Goal: Information Seeking & Learning: Find specific fact

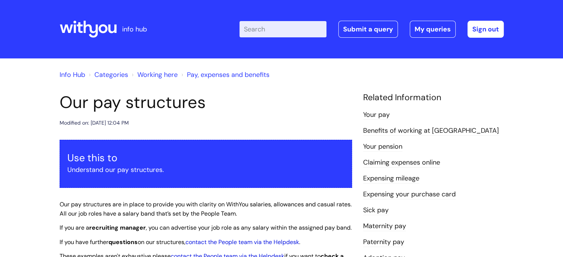
click at [370, 114] on link "Your pay" at bounding box center [376, 115] width 27 height 10
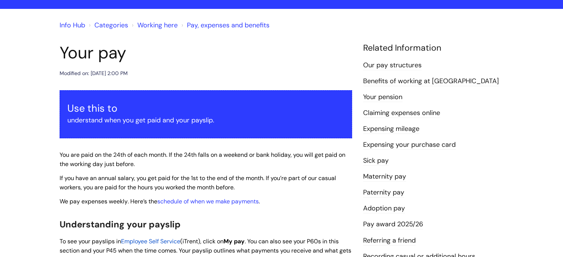
scroll to position [47, 0]
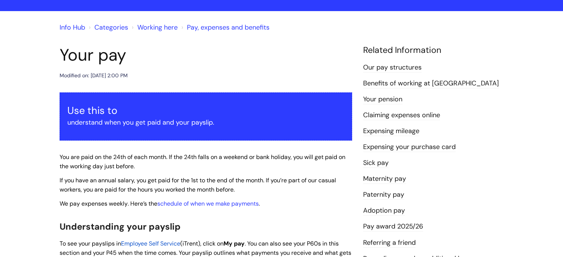
click at [71, 27] on link "Info Hub" at bounding box center [73, 27] width 26 height 9
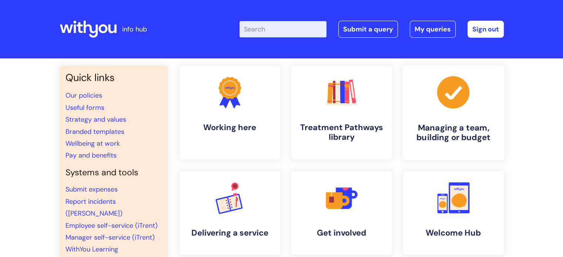
click at [437, 127] on h4 "Managing a team, building or budget" at bounding box center [453, 133] width 90 height 20
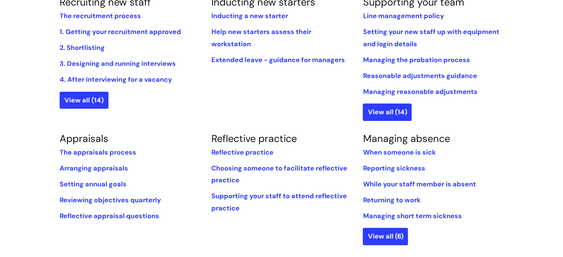
scroll to position [205, 0]
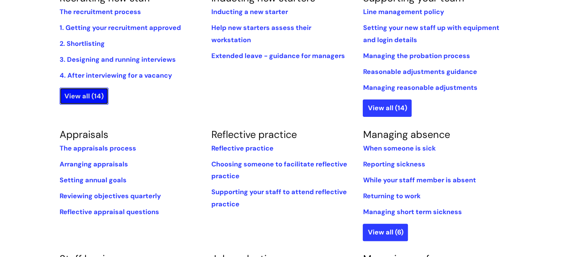
click at [93, 97] on link "View all (14)" at bounding box center [84, 96] width 49 height 17
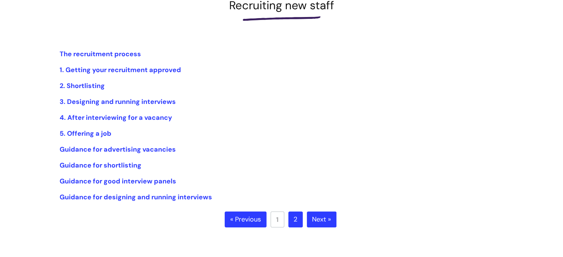
scroll to position [120, 0]
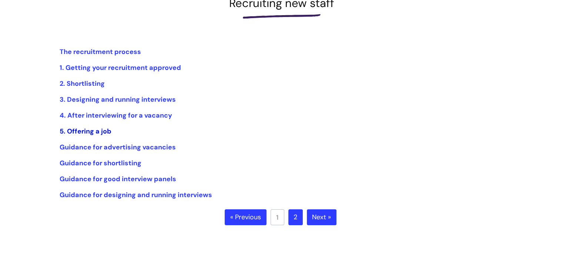
click at [92, 129] on link "5. Offering a job" at bounding box center [86, 131] width 52 height 9
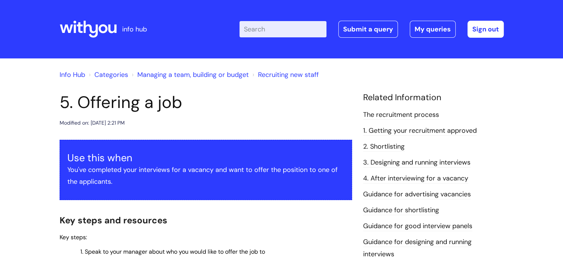
click at [296, 30] on input "Enter your search term here..." at bounding box center [282, 29] width 87 height 16
click at [288, 27] on input "paybands" at bounding box center [282, 29] width 87 height 16
type input "paybands"
click button "Search" at bounding box center [0, 0] width 0 height 0
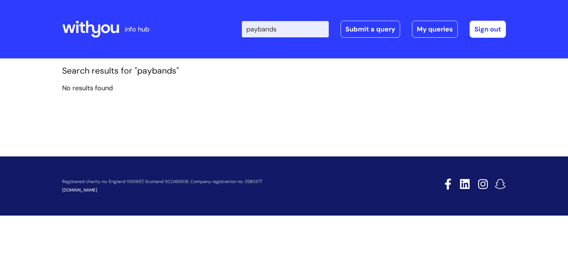
click at [286, 29] on input "paybands" at bounding box center [285, 29] width 87 height 16
type input "pay"
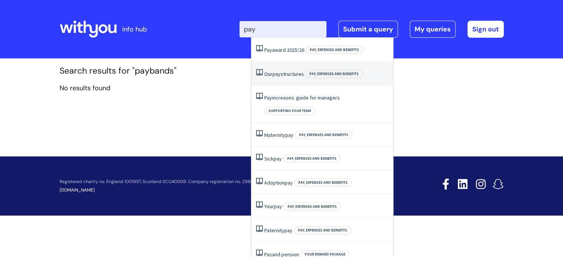
click at [282, 74] on link "Our pay structures" at bounding box center [284, 74] width 40 height 7
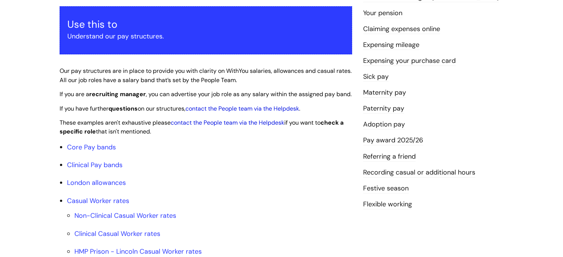
scroll to position [126, 0]
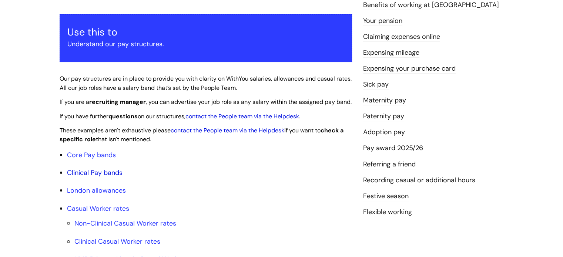
click at [113, 177] on link "Clinical Pay bands" at bounding box center [95, 172] width 56 height 9
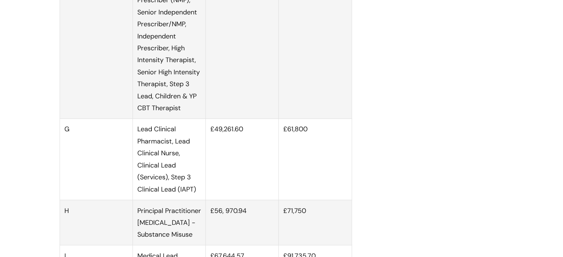
scroll to position [1224, 0]
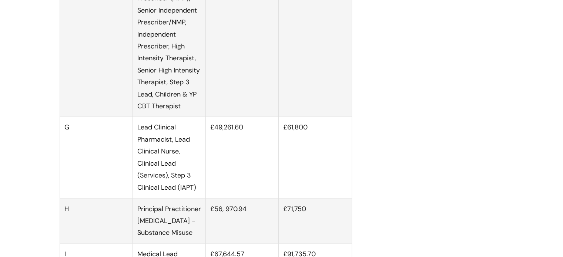
scroll to position [126, 0]
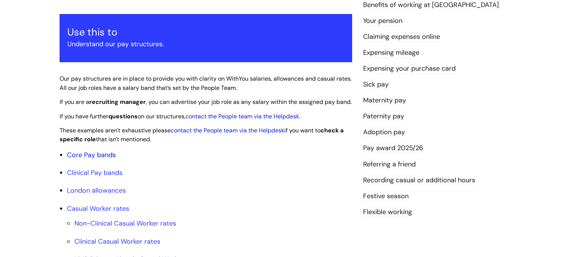
click at [84, 159] on link "Core Pay bands" at bounding box center [91, 155] width 49 height 9
click at [83, 159] on link "Core Pay bands" at bounding box center [91, 155] width 49 height 9
